Goal: Information Seeking & Learning: Learn about a topic

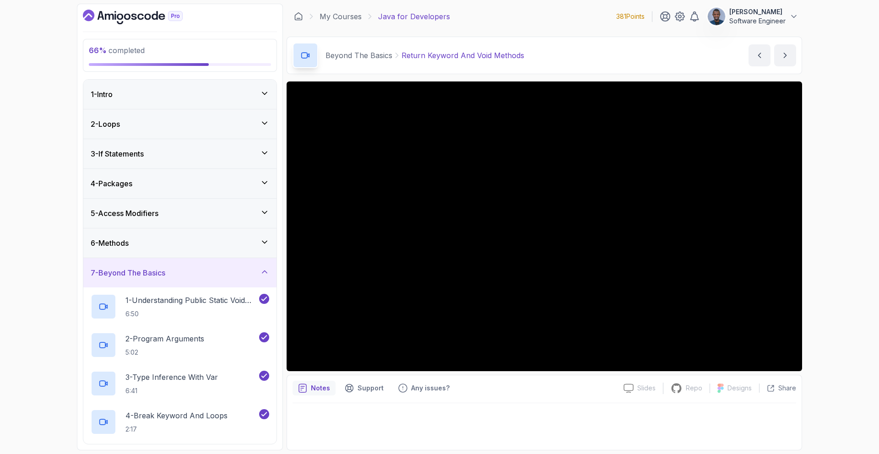
click at [264, 276] on icon at bounding box center [264, 271] width 9 height 9
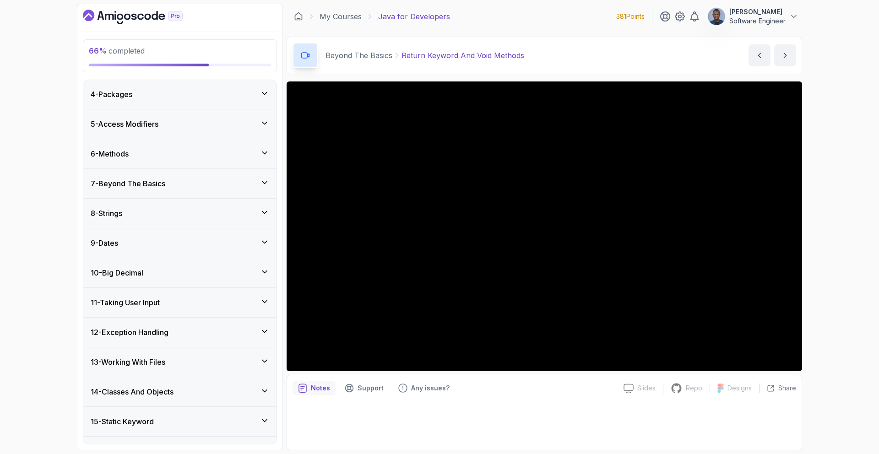
scroll to position [91, 0]
click at [264, 268] on icon at bounding box center [264, 270] width 9 height 9
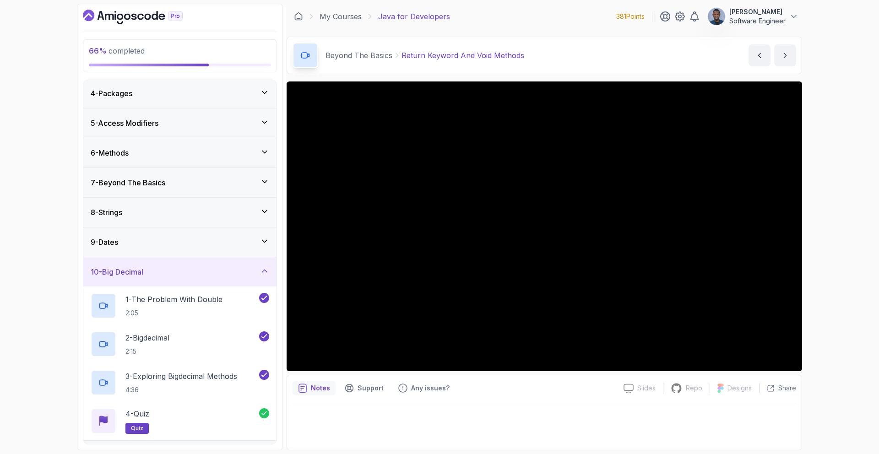
click at [264, 268] on icon at bounding box center [264, 270] width 9 height 9
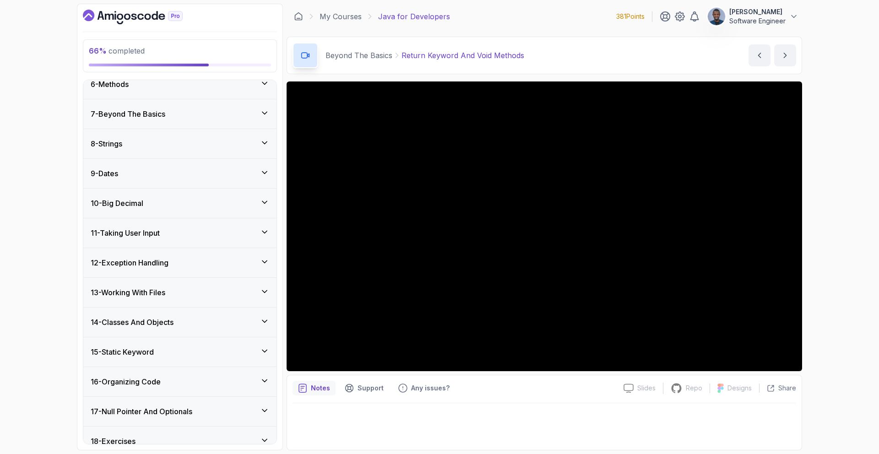
scroll to position [162, 0]
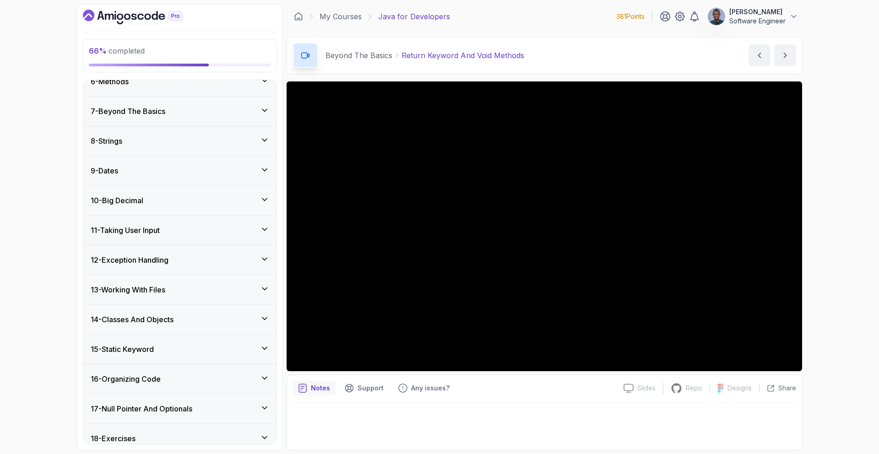
click at [264, 268] on div "12 - Exception Handling" at bounding box center [179, 259] width 193 height 29
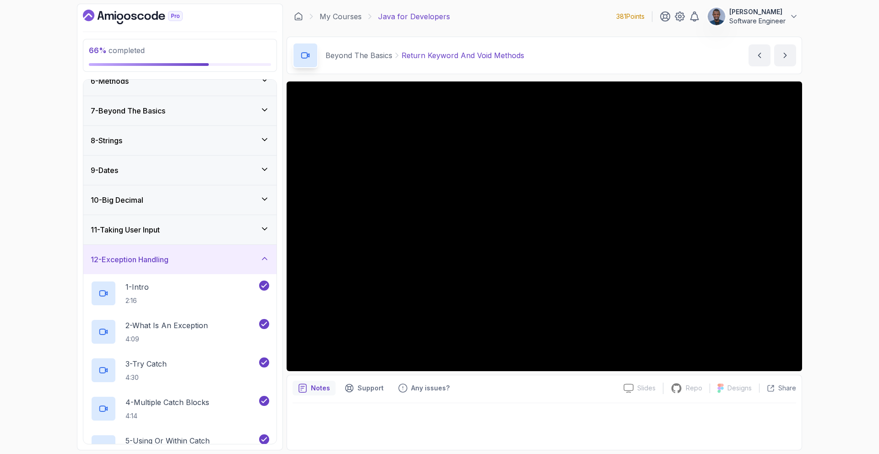
click at [264, 268] on div "12 - Exception Handling" at bounding box center [179, 259] width 193 height 29
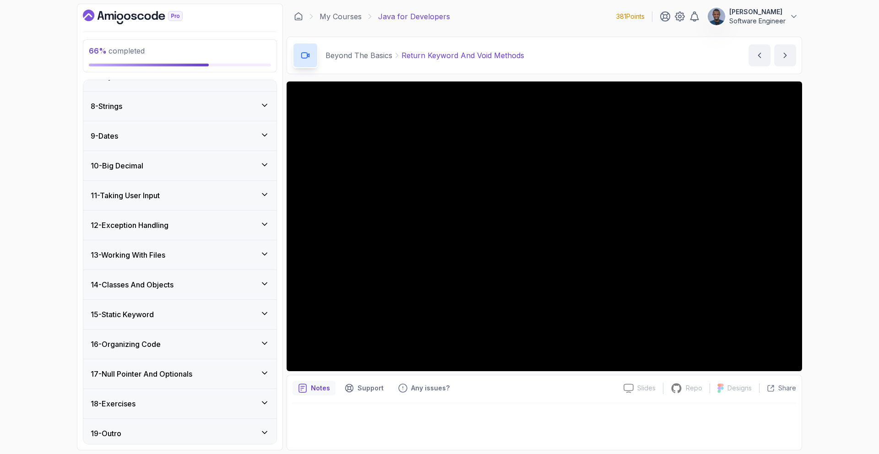
scroll to position [201, 0]
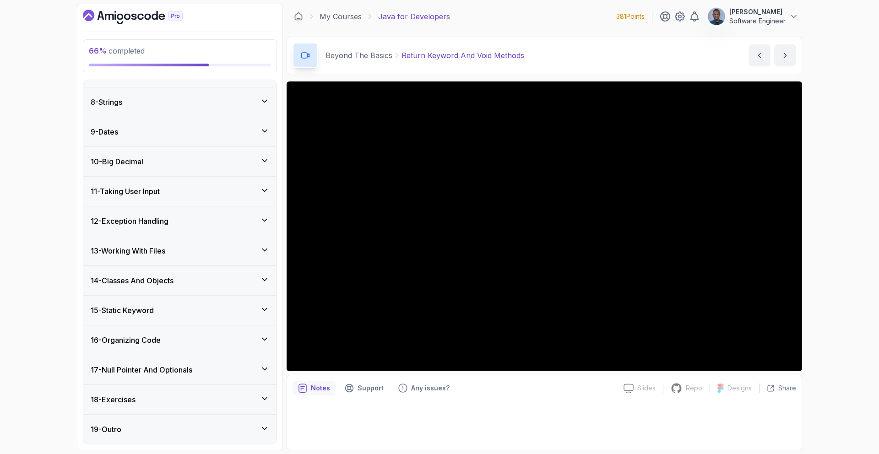
click at [262, 281] on icon at bounding box center [264, 279] width 9 height 9
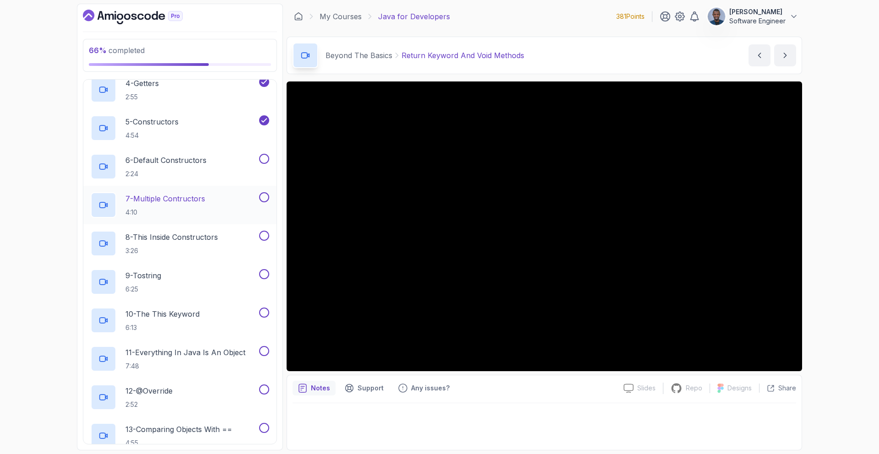
scroll to position [539, 0]
click at [200, 122] on div "5 - Constructors 4:54" at bounding box center [174, 130] width 167 height 26
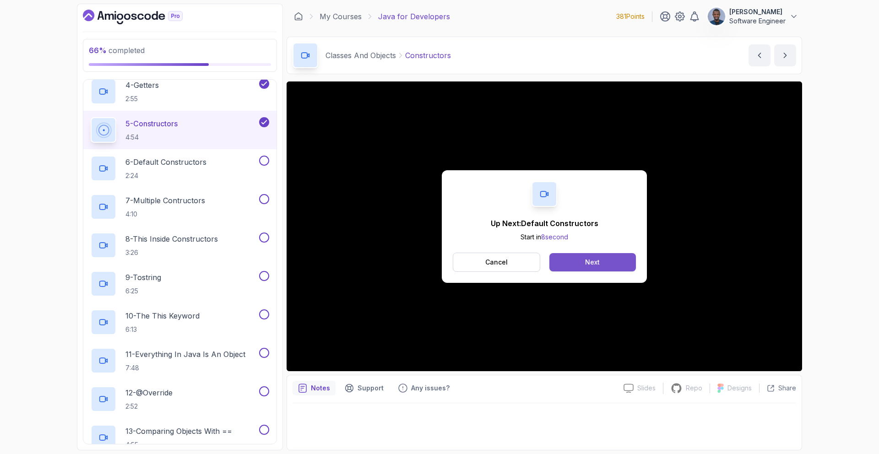
click at [569, 255] on button "Next" at bounding box center [592, 262] width 87 height 18
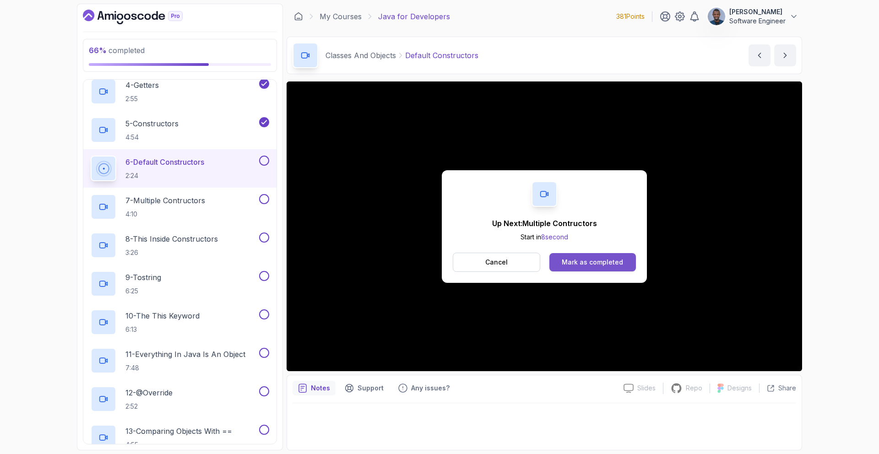
click at [577, 265] on div "Mark as completed" at bounding box center [592, 262] width 61 height 9
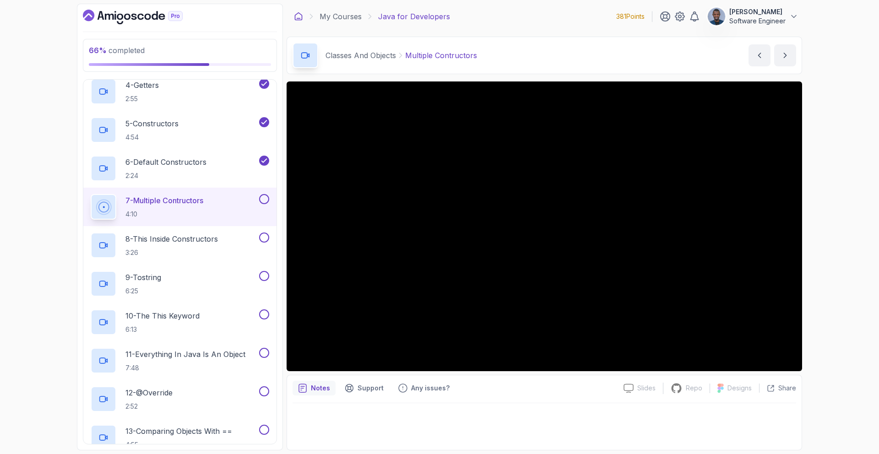
click at [298, 19] on icon at bounding box center [298, 16] width 9 height 9
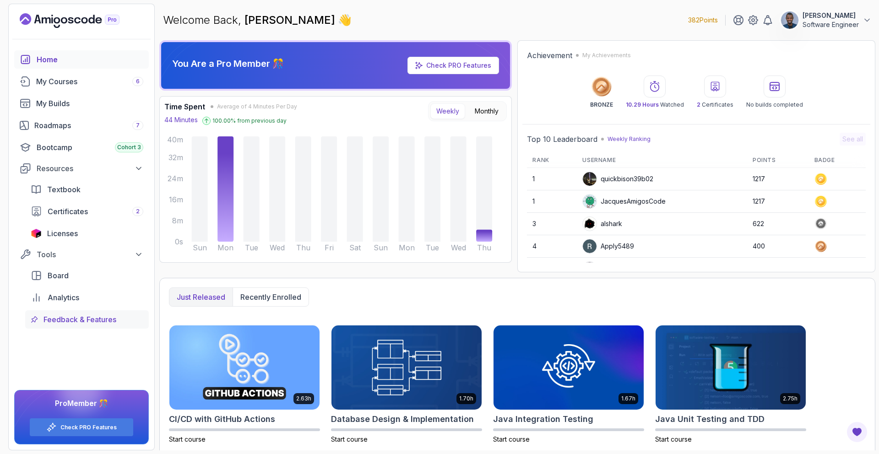
click at [110, 314] on span "Feedback & Features" at bounding box center [79, 319] width 73 height 11
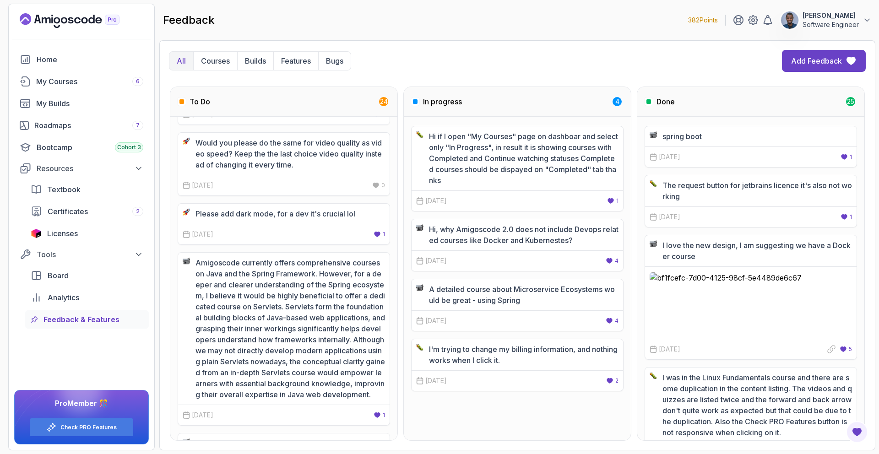
scroll to position [863, 0]
click at [747, 24] on icon at bounding box center [752, 20] width 11 height 11
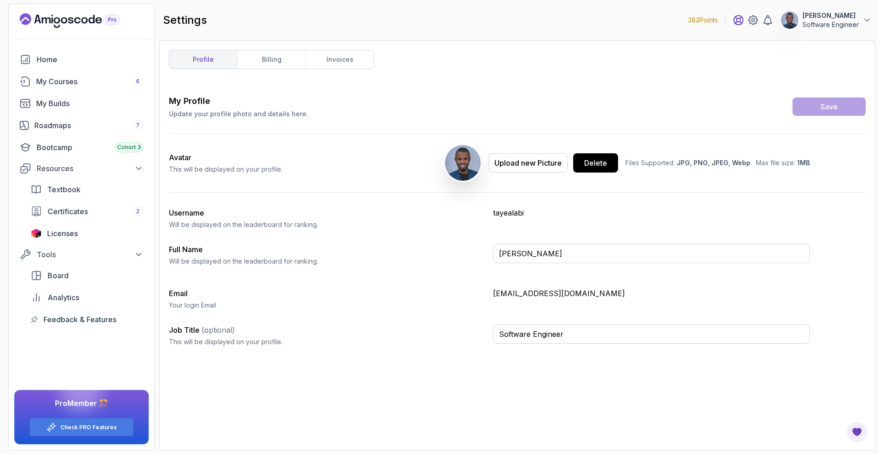
click at [734, 21] on icon at bounding box center [738, 20] width 9 height 9
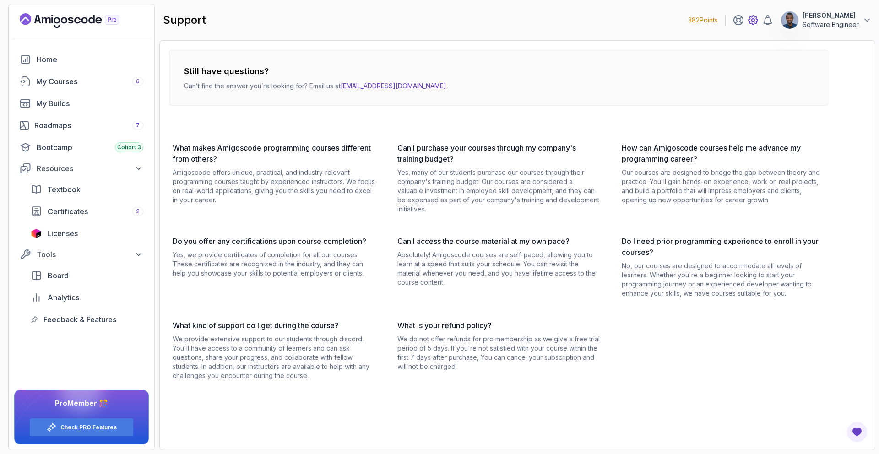
click at [752, 21] on icon at bounding box center [753, 20] width 3 height 3
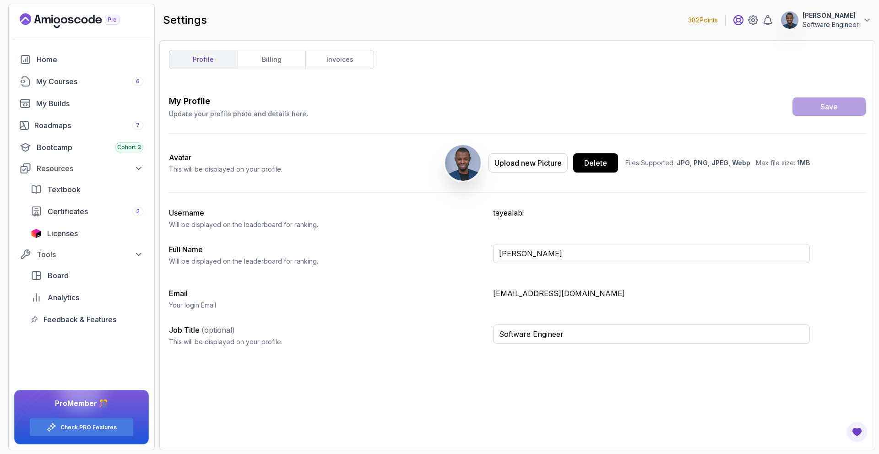
click at [733, 21] on icon at bounding box center [738, 20] width 11 height 11
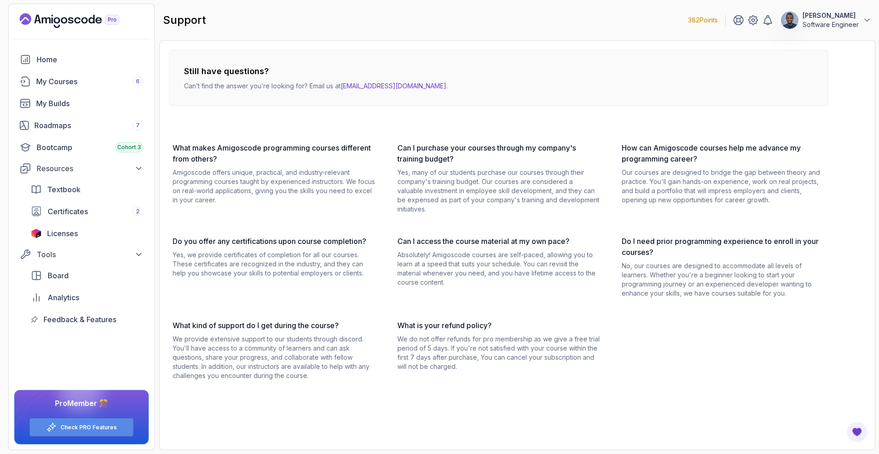
click at [121, 426] on div "Check PRO Features" at bounding box center [81, 427] width 103 height 18
click at [107, 424] on link "Check PRO Features" at bounding box center [88, 427] width 56 height 7
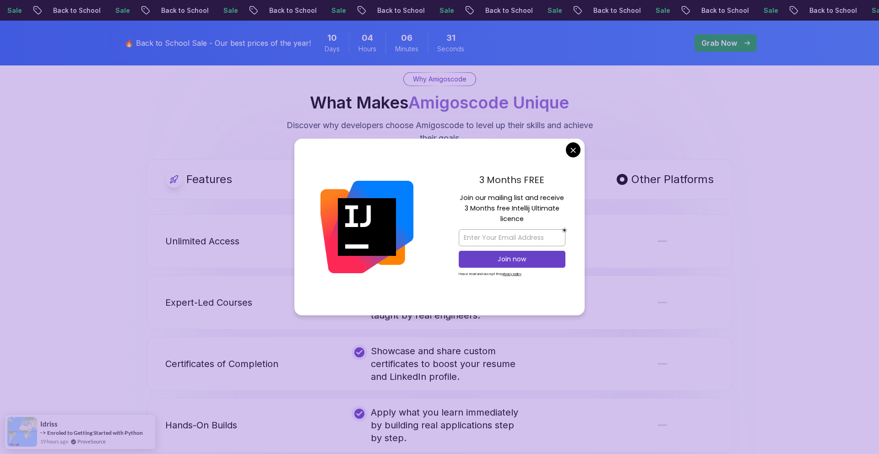
scroll to position [471, 0]
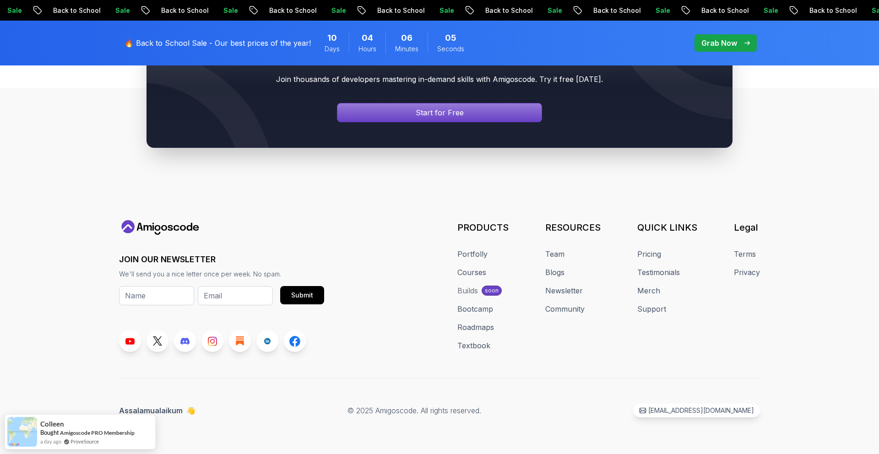
scroll to position [2246, 0]
click at [502, 289] on div "soon" at bounding box center [491, 291] width 20 height 10
click at [484, 291] on div "soon" at bounding box center [491, 291] width 20 height 10
click at [564, 307] on link "Community" at bounding box center [564, 308] width 39 height 11
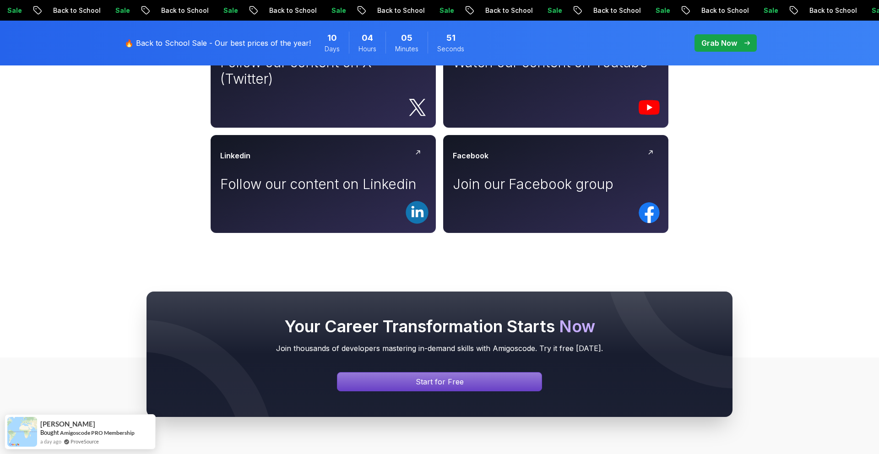
scroll to position [591, 0]
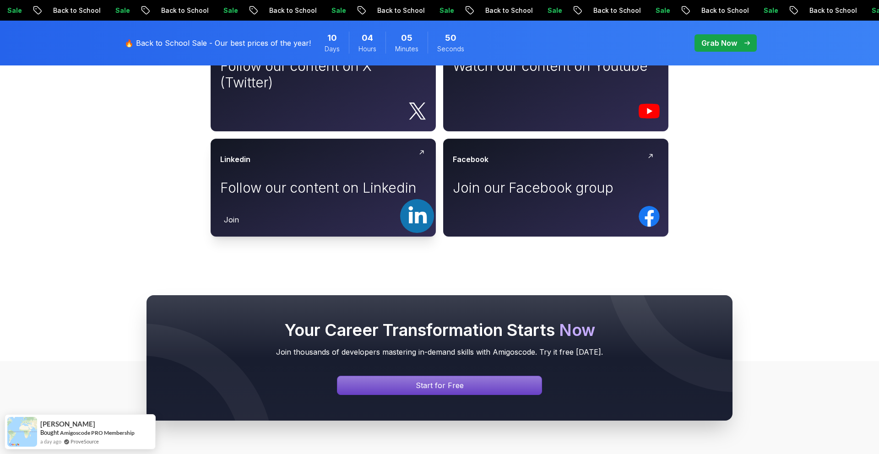
click at [405, 212] on rect at bounding box center [417, 216] width 34 height 34
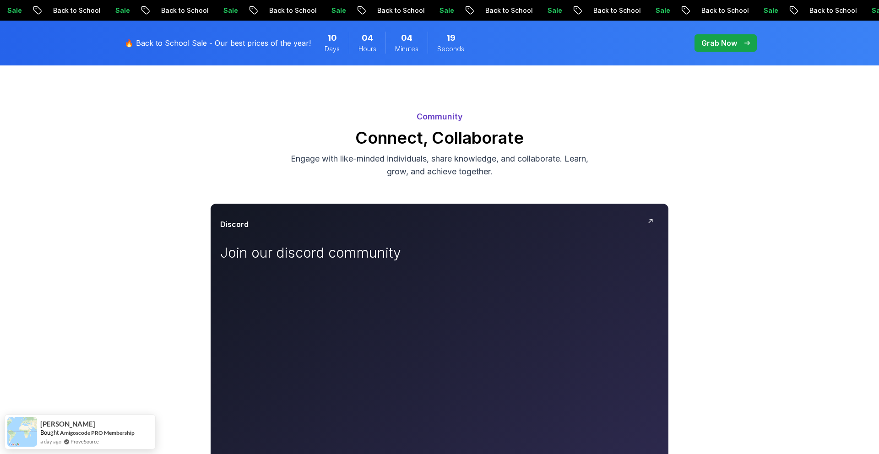
scroll to position [0, 0]
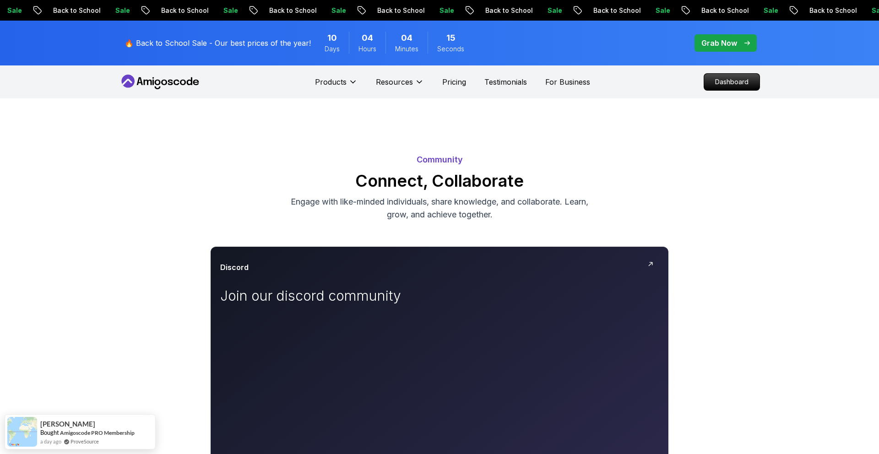
click at [714, 39] on p "Grab Now" at bounding box center [719, 43] width 36 height 11
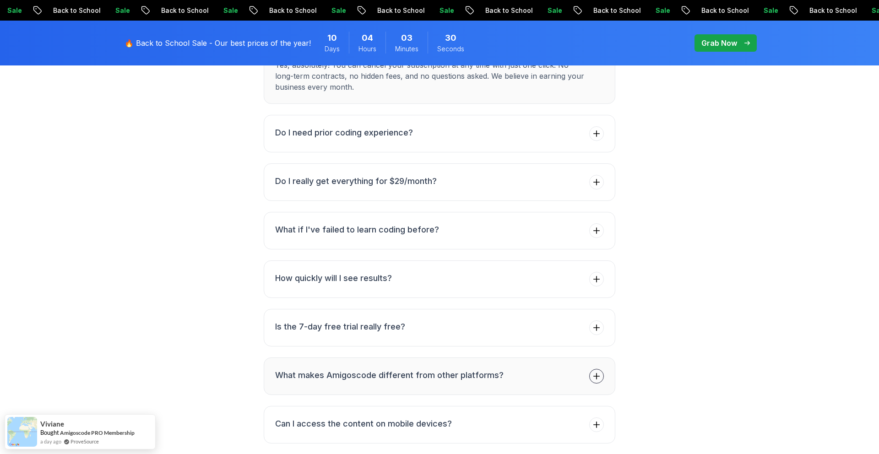
scroll to position [3323, 0]
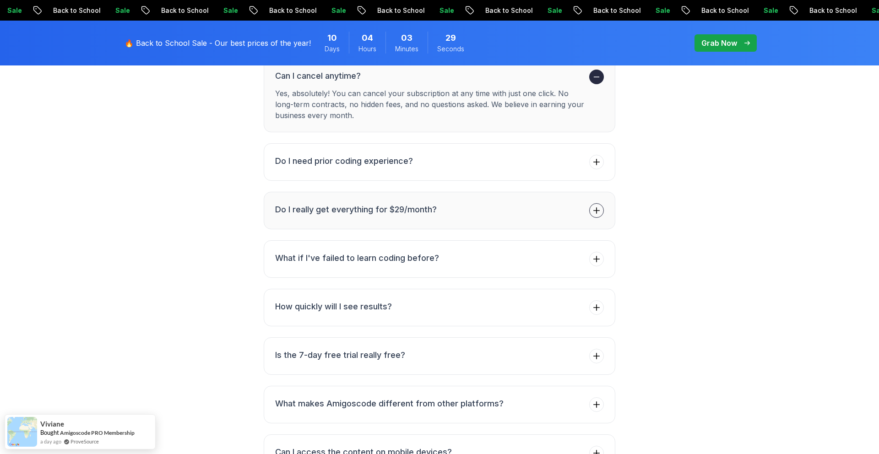
click at [552, 192] on button "Do I really get everything for $29/month?" at bounding box center [440, 211] width 352 height 38
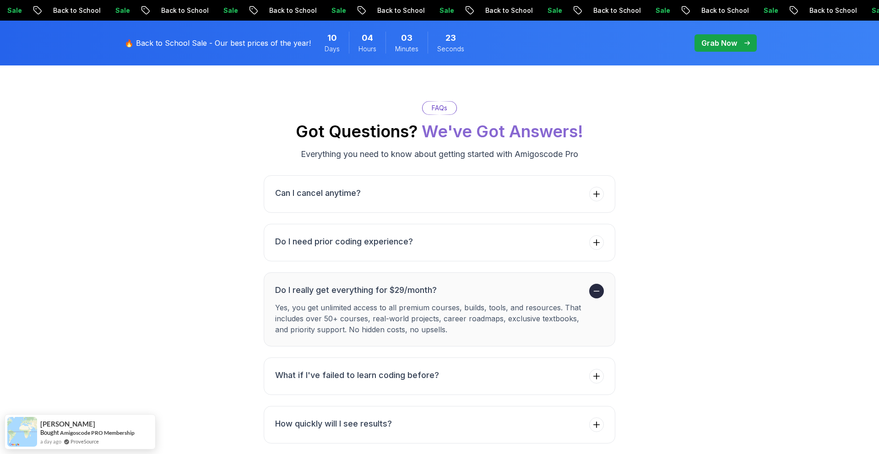
scroll to position [3200, 0]
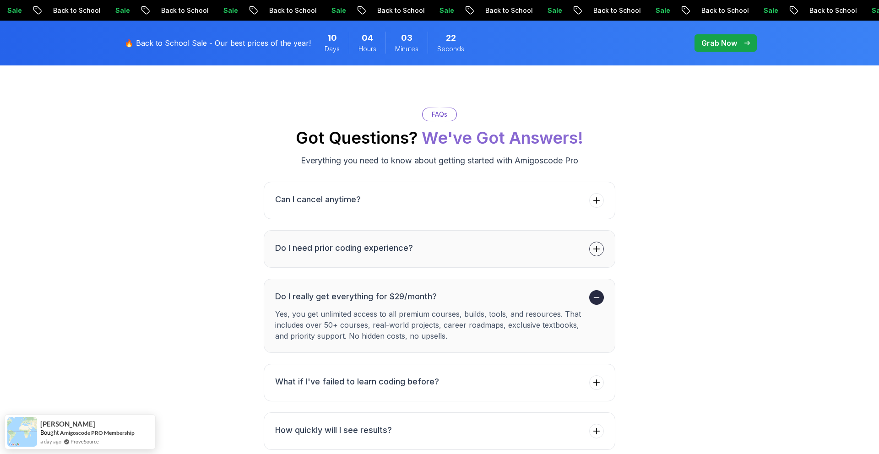
click at [535, 230] on button "Do I need prior coding experience?" at bounding box center [440, 249] width 352 height 38
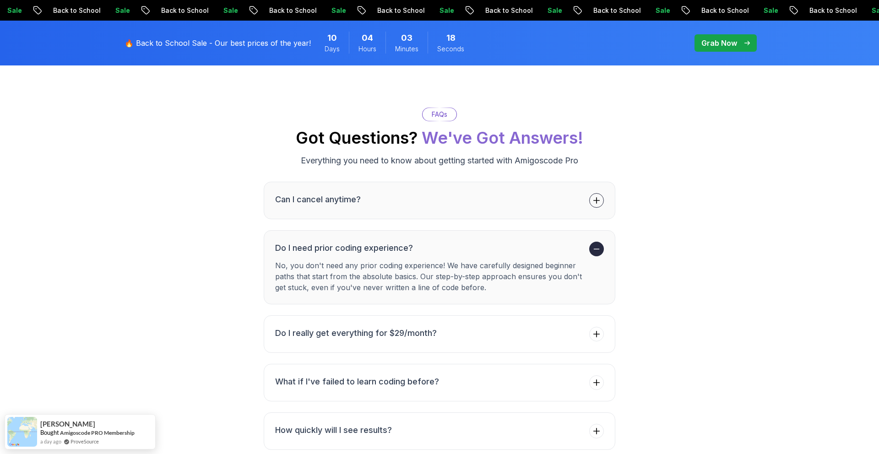
click at [543, 182] on button "Can I cancel anytime?" at bounding box center [440, 201] width 352 height 38
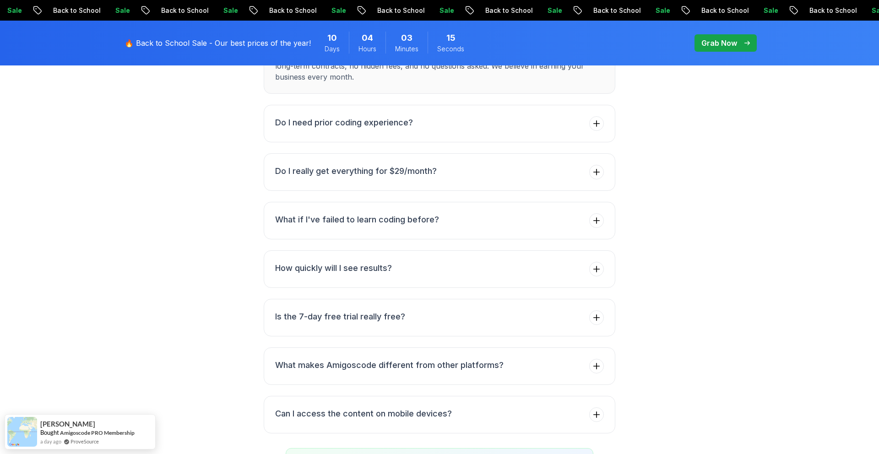
scroll to position [3392, 0]
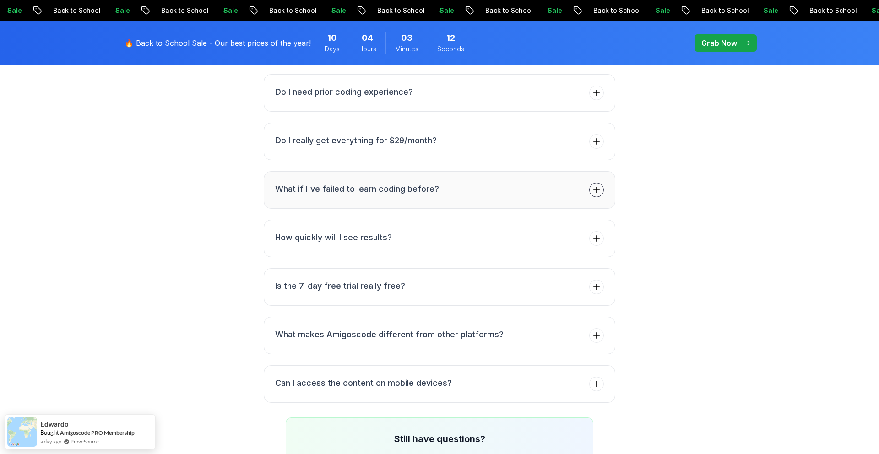
click at [552, 171] on button "What if I've failed to learn coding before?" at bounding box center [440, 190] width 352 height 38
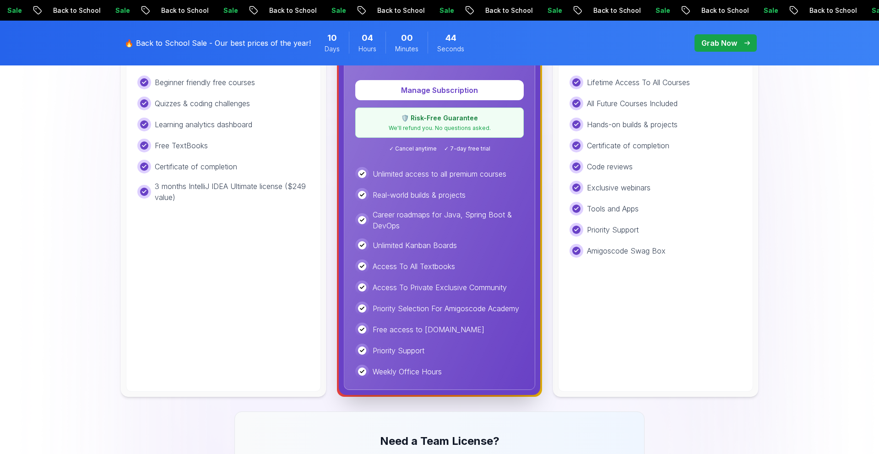
scroll to position [370, 0]
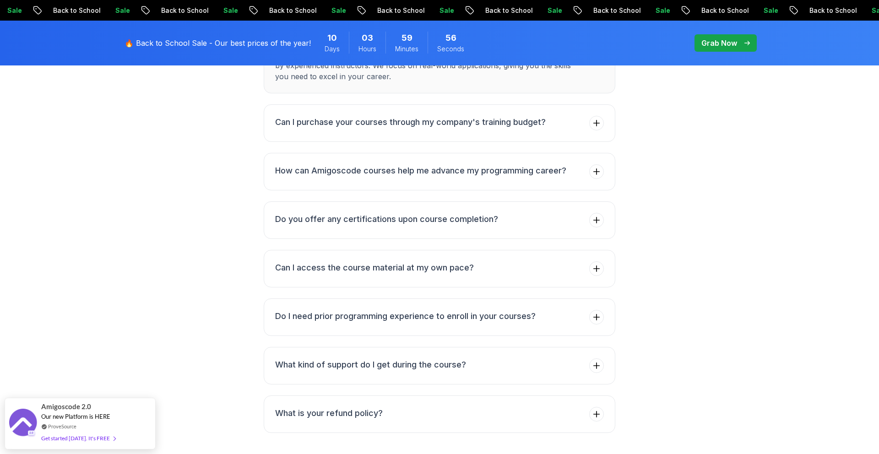
scroll to position [1723, 0]
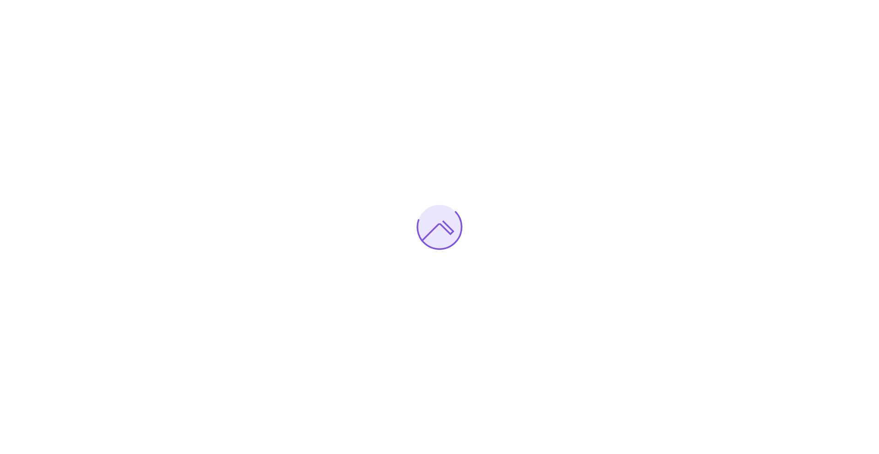
drag, startPoint x: 428, startPoint y: 163, endPoint x: 137, endPoint y: 3, distance: 332.3
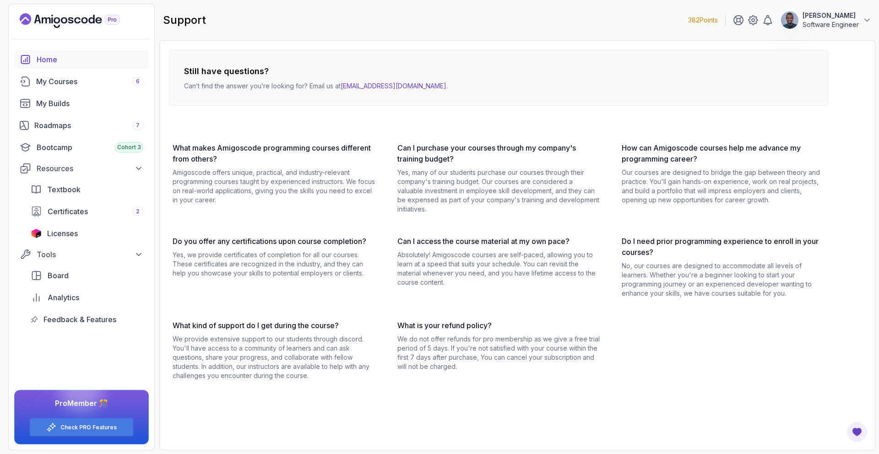
click at [99, 63] on div "Home" at bounding box center [90, 59] width 107 height 11
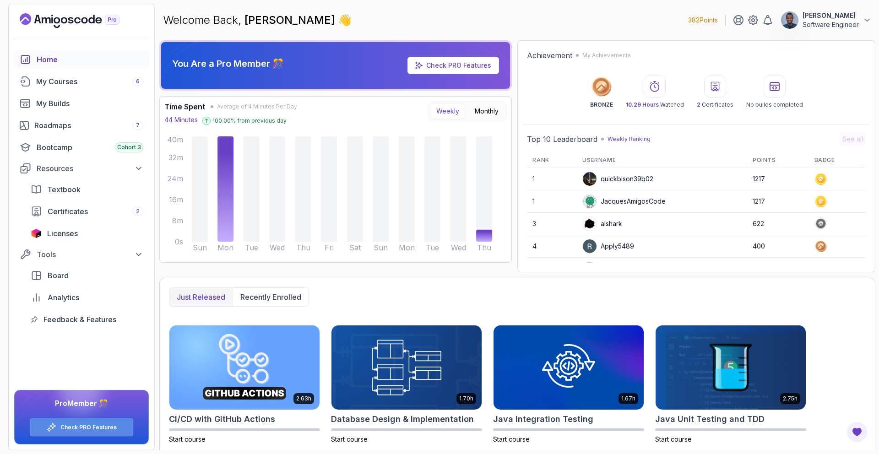
click at [100, 426] on link "Check PRO Features" at bounding box center [88, 427] width 56 height 7
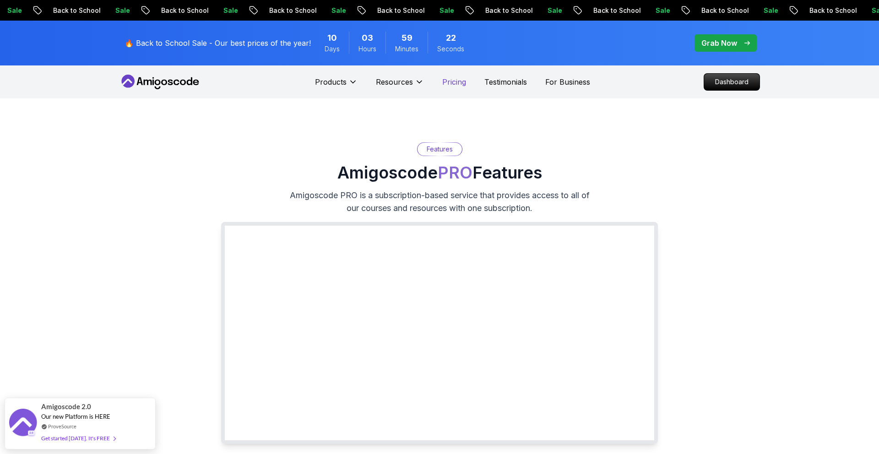
click at [460, 81] on p "Pricing" at bounding box center [454, 81] width 24 height 11
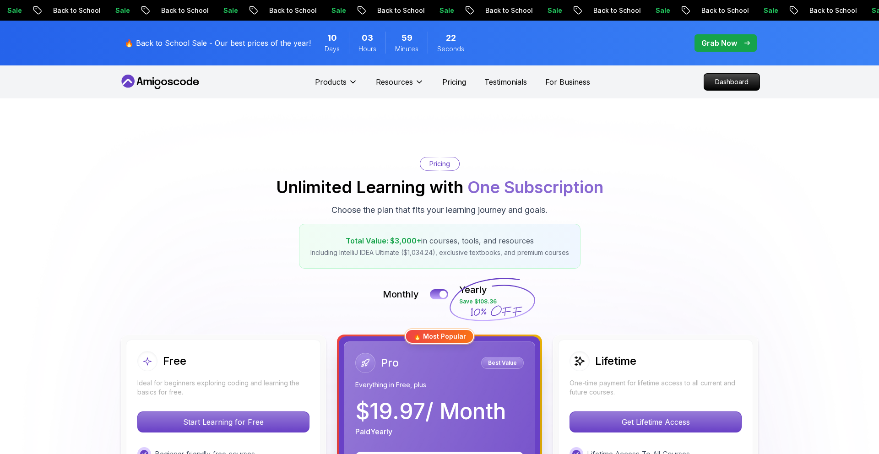
scroll to position [435, 0]
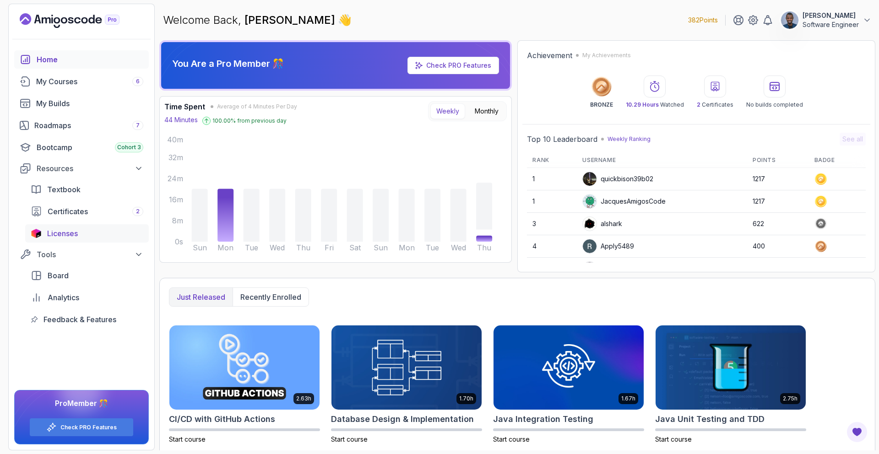
click at [119, 226] on link "Licenses" at bounding box center [87, 233] width 124 height 18
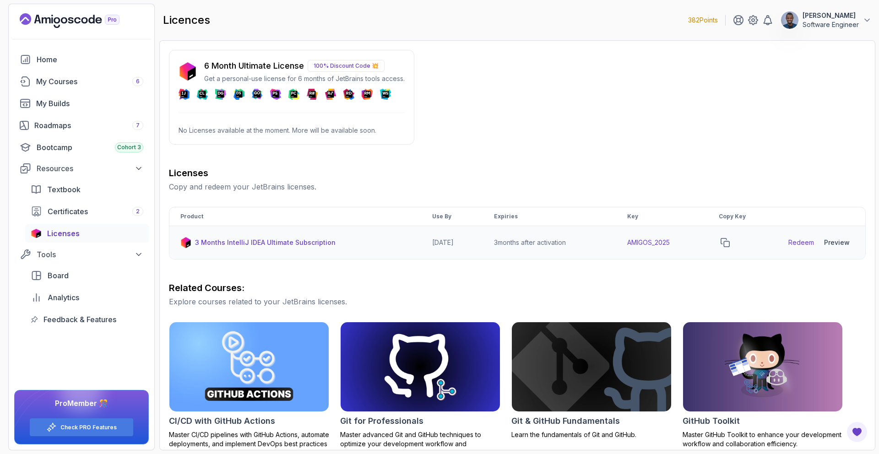
click at [799, 243] on link "Redeem" at bounding box center [801, 242] width 26 height 9
click at [95, 270] on div "Board" at bounding box center [96, 275] width 96 height 11
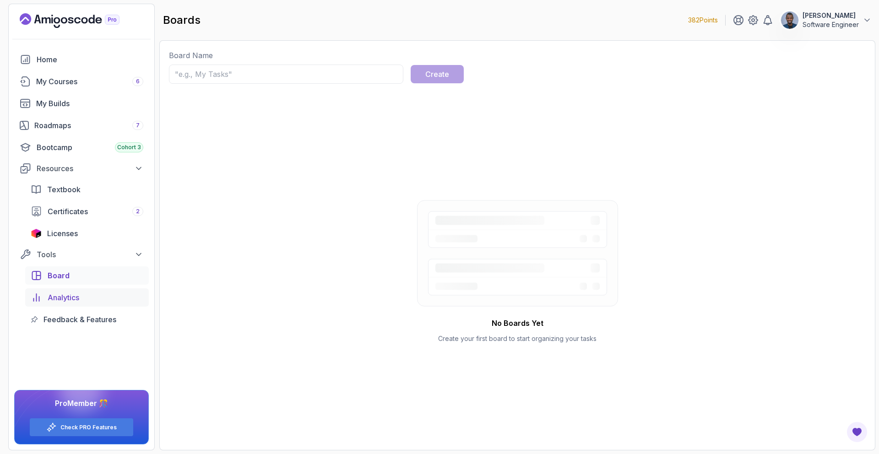
click at [87, 298] on div "Analytics" at bounding box center [96, 297] width 96 height 11
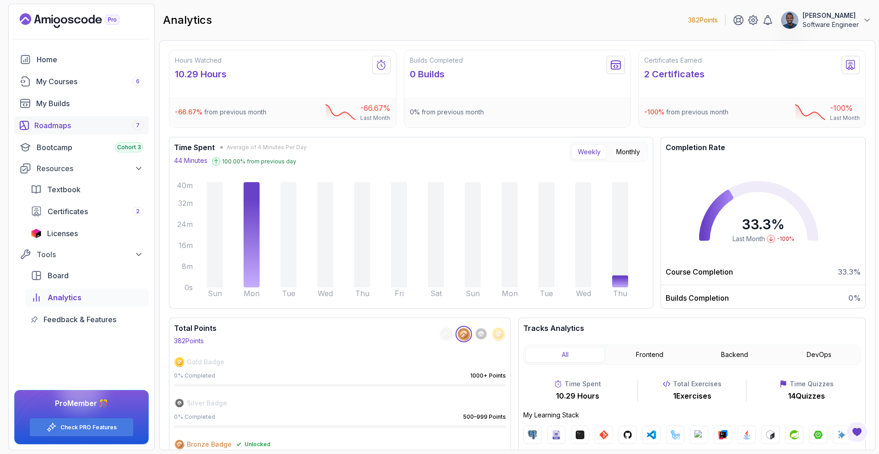
click at [87, 122] on div "Roadmaps 7" at bounding box center [88, 125] width 109 height 11
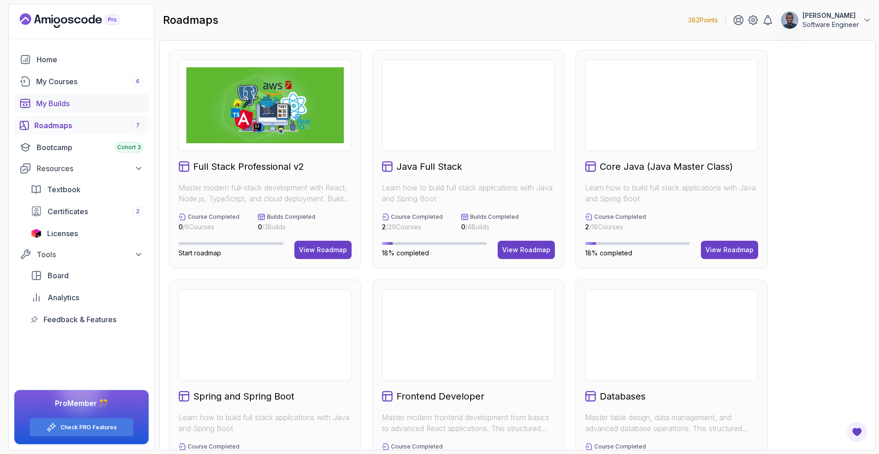
click at [85, 90] on link "My Courses 6" at bounding box center [81, 81] width 135 height 18
click at [80, 96] on link "My Builds" at bounding box center [81, 103] width 135 height 18
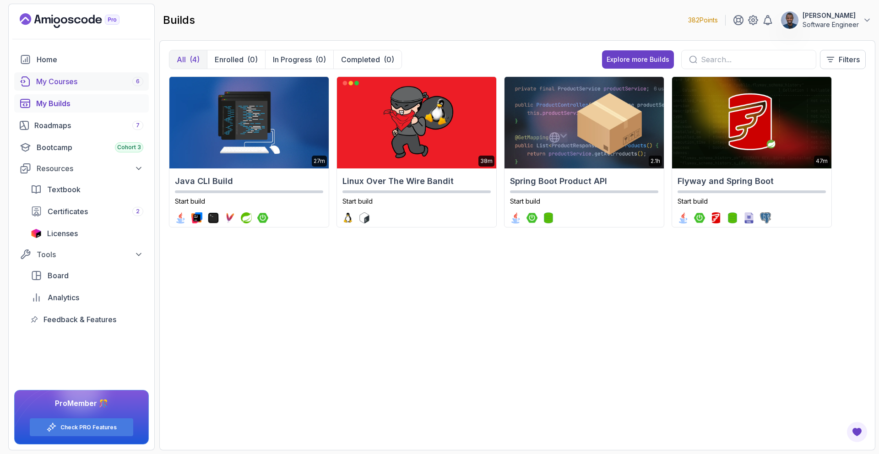
click at [102, 82] on div "My Courses 6" at bounding box center [89, 81] width 107 height 11
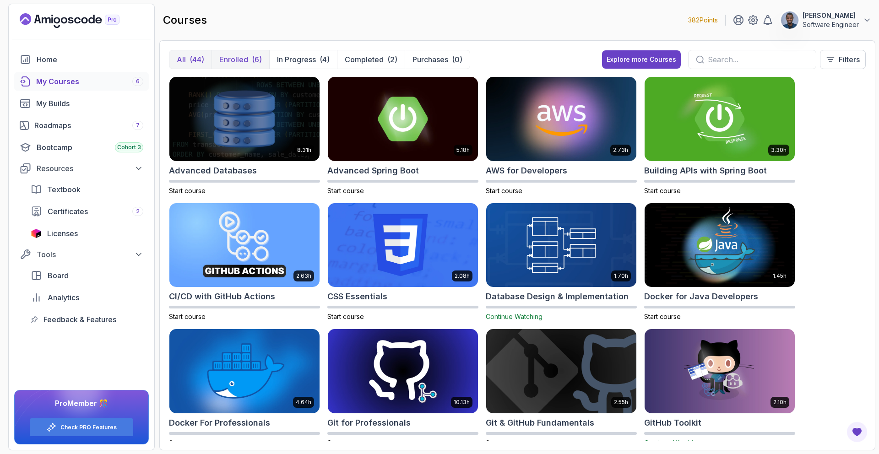
click at [246, 65] on button "Enrolled (6)" at bounding box center [240, 59] width 58 height 18
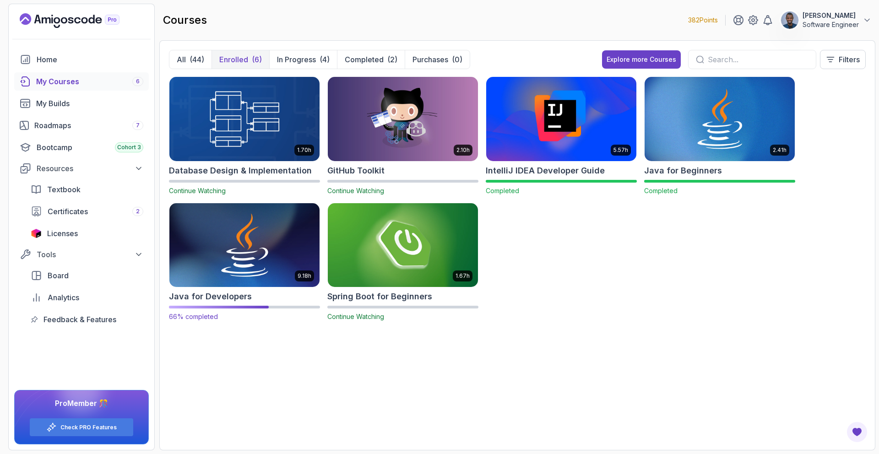
click at [251, 223] on img at bounding box center [244, 245] width 157 height 88
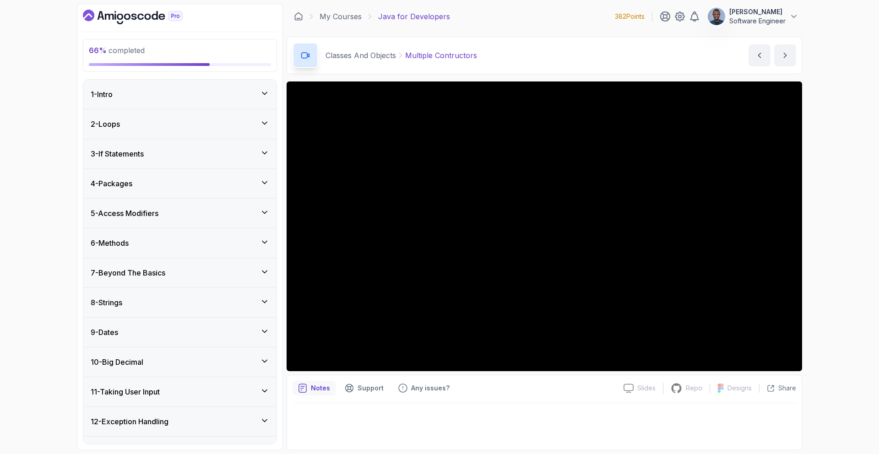
click at [174, 304] on div "8 - Strings" at bounding box center [180, 302] width 179 height 11
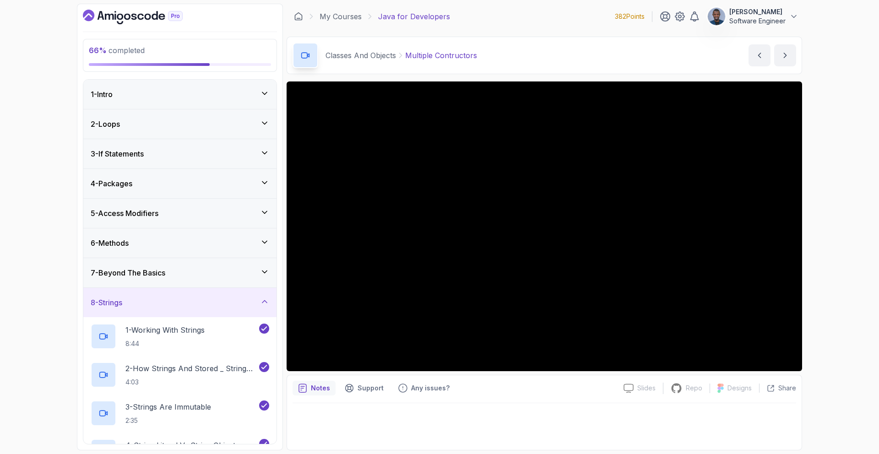
click at [175, 311] on div "8 - Strings" at bounding box center [179, 302] width 193 height 29
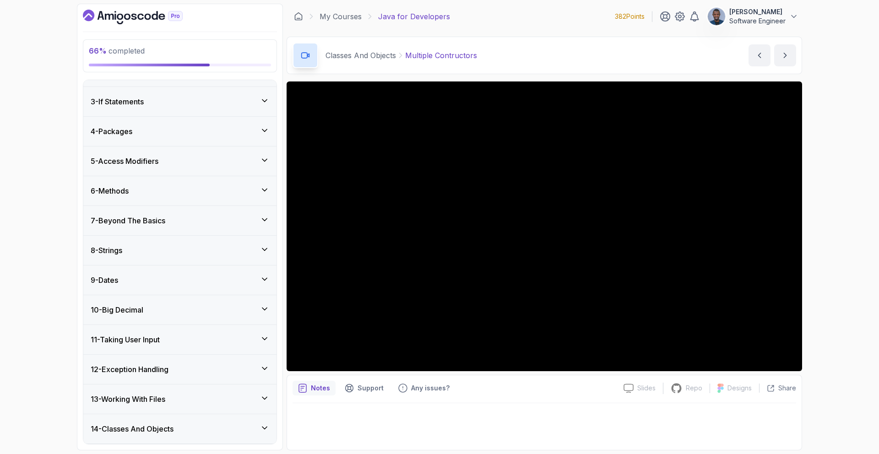
scroll to position [201, 0]
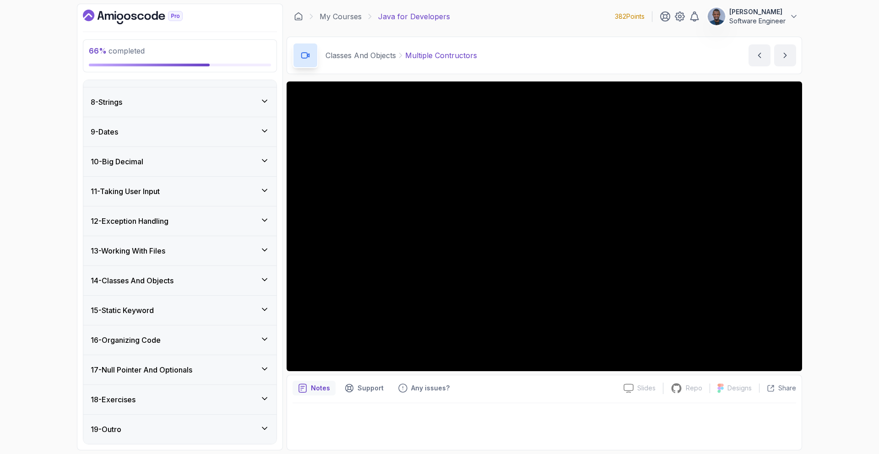
click at [165, 280] on h3 "14 - Classes And Objects" at bounding box center [132, 280] width 83 height 11
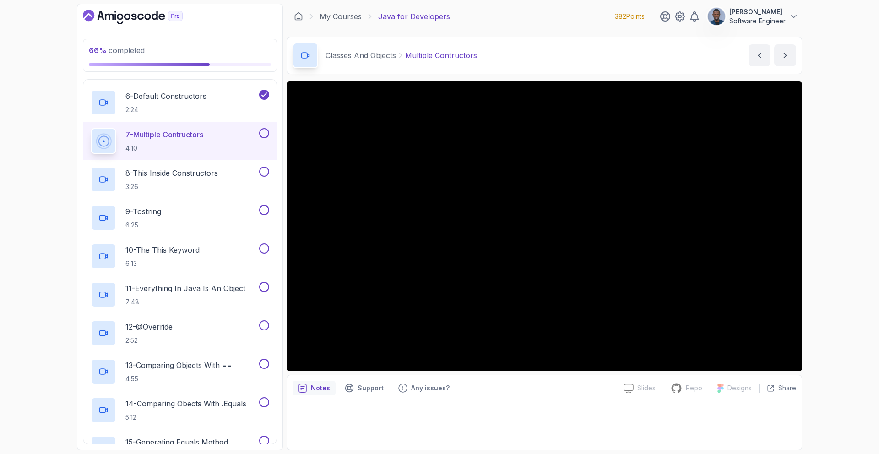
scroll to position [603, 0]
click at [180, 144] on h2 "7 - Multiple Contructors 4:10" at bounding box center [164, 143] width 78 height 24
